Goal: Find specific page/section: Find specific page/section

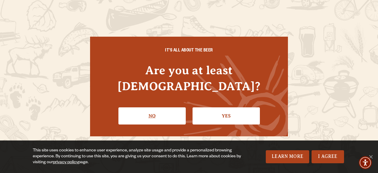
click at [174, 107] on link "No" at bounding box center [151, 115] width 67 height 17
click at [236, 108] on link "Yes" at bounding box center [226, 115] width 67 height 17
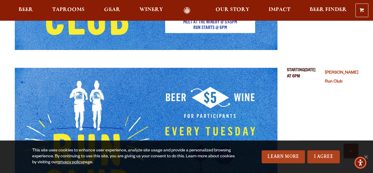
scroll to position [2126, 0]
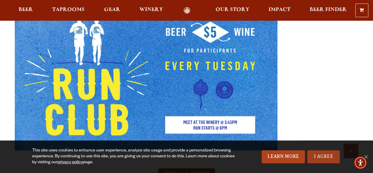
click at [311, 155] on link "I Agree" at bounding box center [324, 156] width 32 height 13
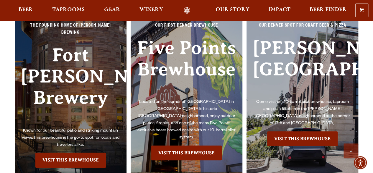
scroll to position [3409, 0]
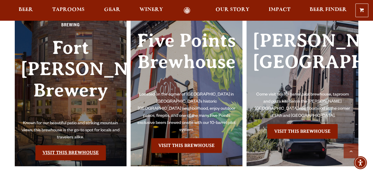
click at [68, 152] on link "Visit this Brewhouse" at bounding box center [70, 152] width 71 height 15
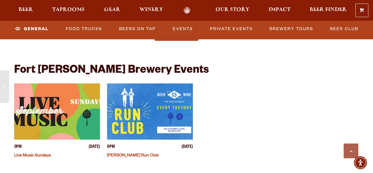
scroll to position [2273, 0]
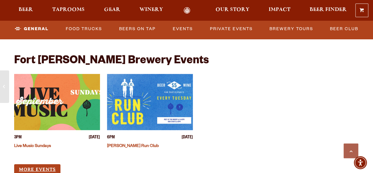
click at [25, 164] on link "More Events" at bounding box center [37, 169] width 46 height 11
